Goal: Transaction & Acquisition: Register for event/course

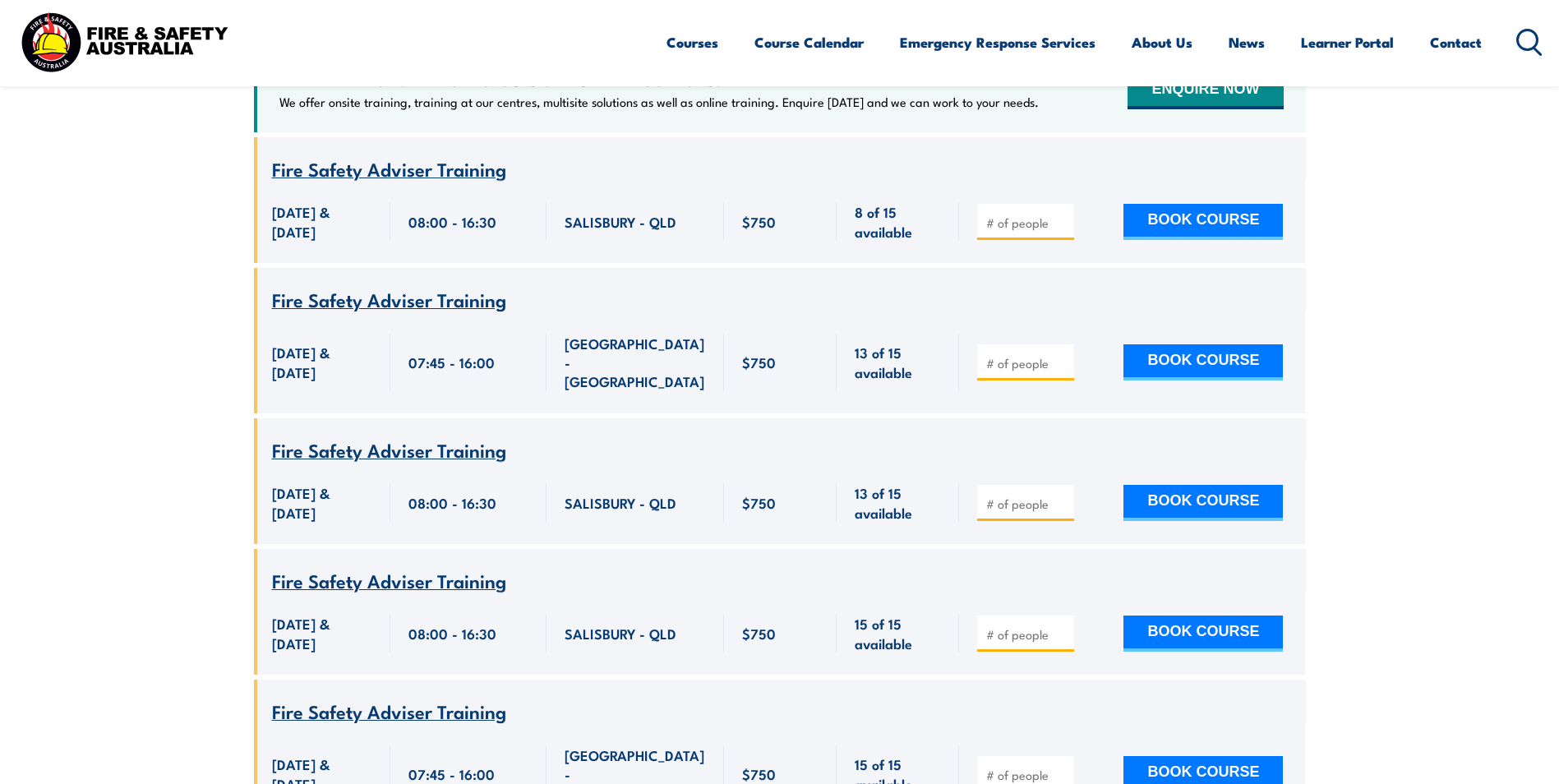
scroll to position [795, 0]
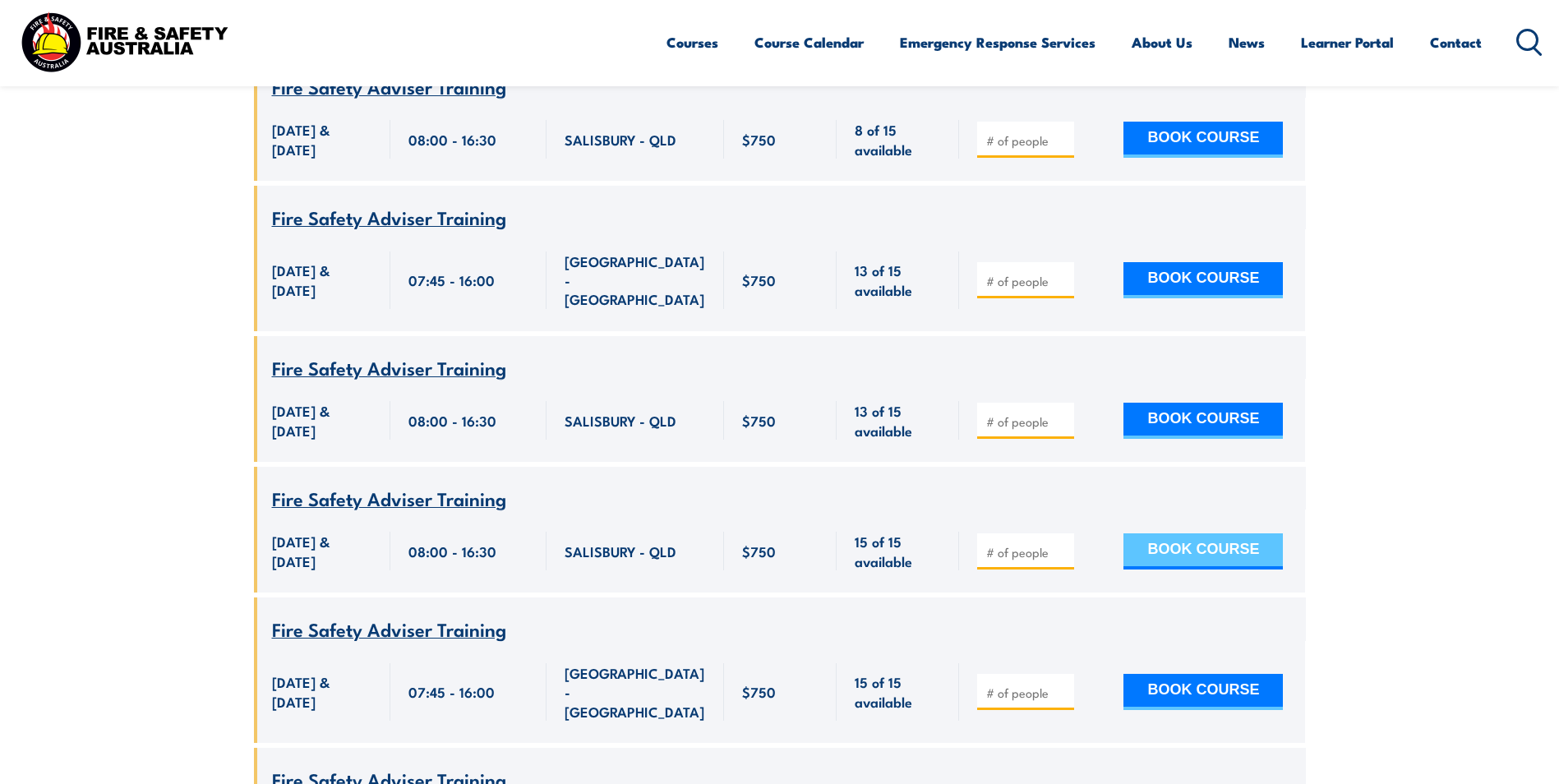
click at [1210, 533] on button "BOOK COURSE" at bounding box center [1203, 551] width 160 height 36
type input "1"
click at [1059, 544] on input "1" at bounding box center [1028, 551] width 82 height 16
click at [1224, 533] on button "BOOK COURSE" at bounding box center [1203, 551] width 160 height 36
